Goal: Information Seeking & Learning: Learn about a topic

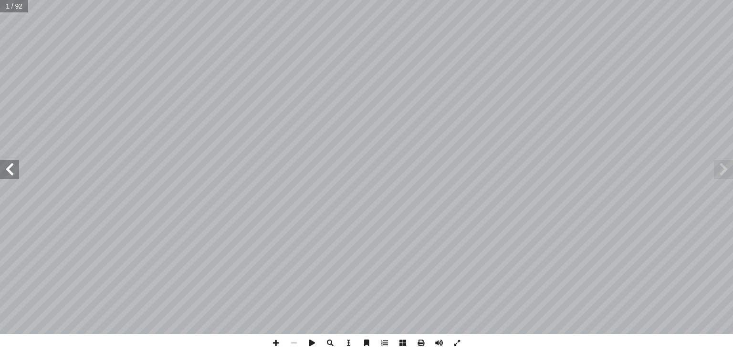
click at [8, 177] on span at bounding box center [9, 169] width 19 height 19
click at [13, 166] on span at bounding box center [9, 169] width 19 height 19
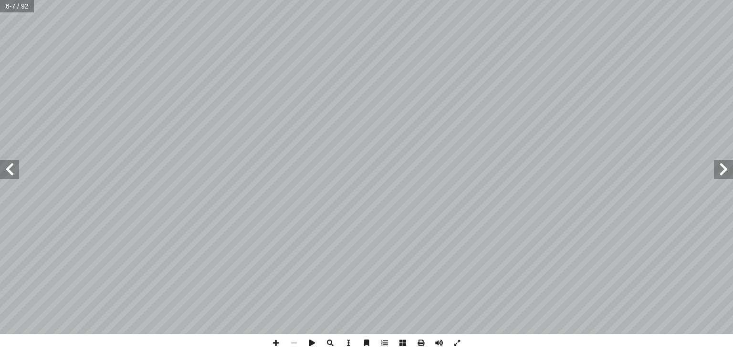
click at [13, 166] on span at bounding box center [9, 169] width 19 height 19
click at [279, 346] on span at bounding box center [276, 343] width 18 height 18
click at [274, 337] on span at bounding box center [276, 343] width 18 height 18
click at [280, 343] on span at bounding box center [276, 343] width 18 height 18
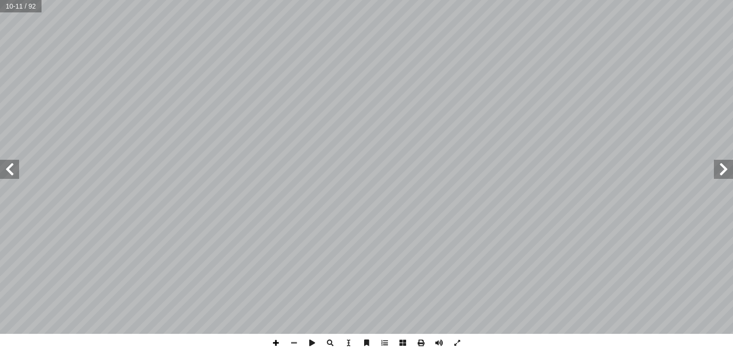
click at [274, 343] on span at bounding box center [276, 343] width 18 height 18
click at [732, 0] on html "الصفحة الرئيسية الصف الأول الصف الثاني الصف الثالث الصف الرابع الصف الخامس الصف…" at bounding box center [366, 43] width 733 height 87
